Goal: Task Accomplishment & Management: Manage account settings

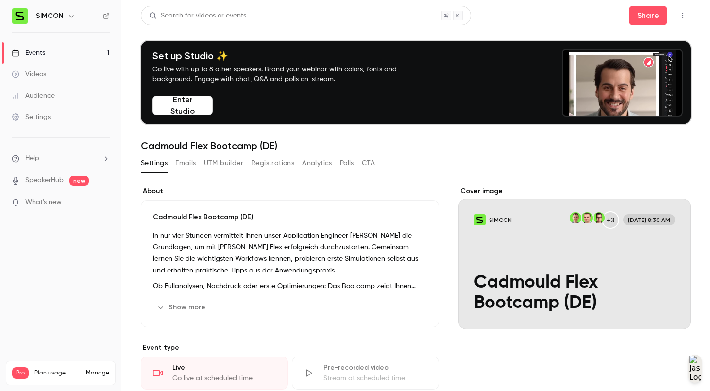
click at [277, 162] on button "Registrations" at bounding box center [272, 163] width 43 height 16
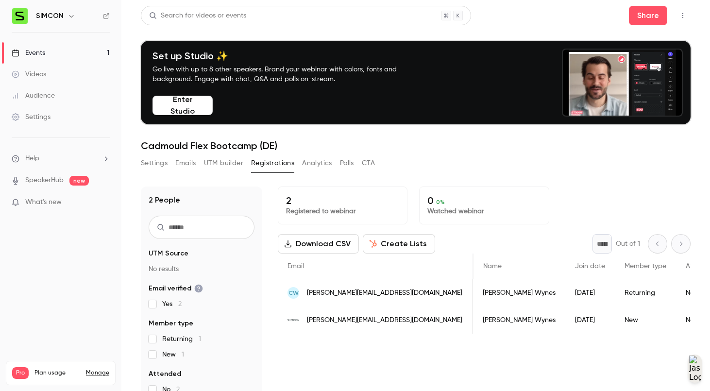
scroll to position [0, 1]
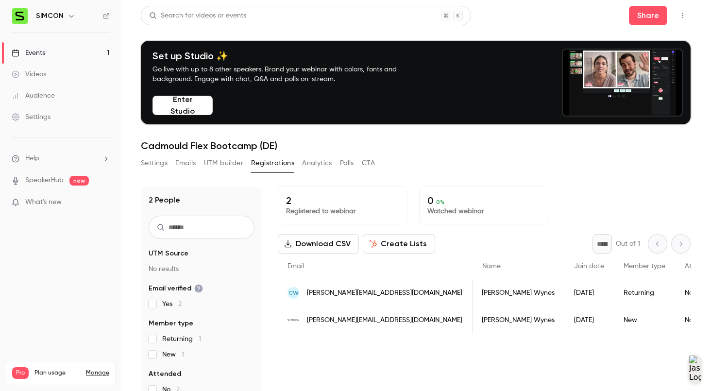
click at [384, 295] on div "CW [PERSON_NAME][EMAIL_ADDRESS][DOMAIN_NAME]" at bounding box center [375, 292] width 195 height 27
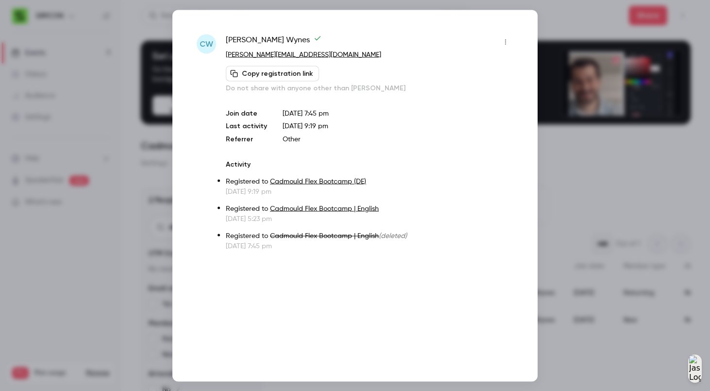
click at [507, 40] on icon "button" at bounding box center [506, 41] width 8 height 7
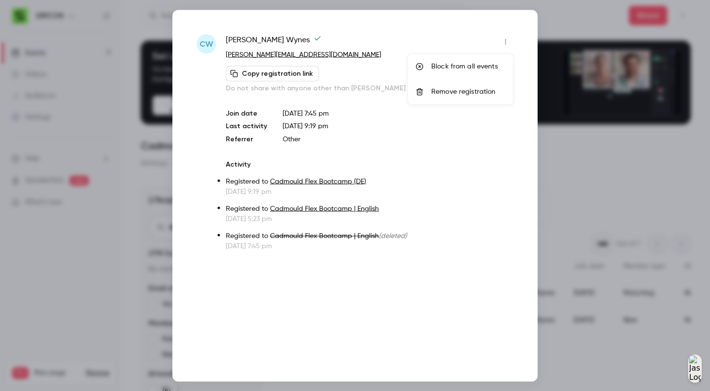
click at [485, 92] on div "Remove registration" at bounding box center [468, 92] width 74 height 10
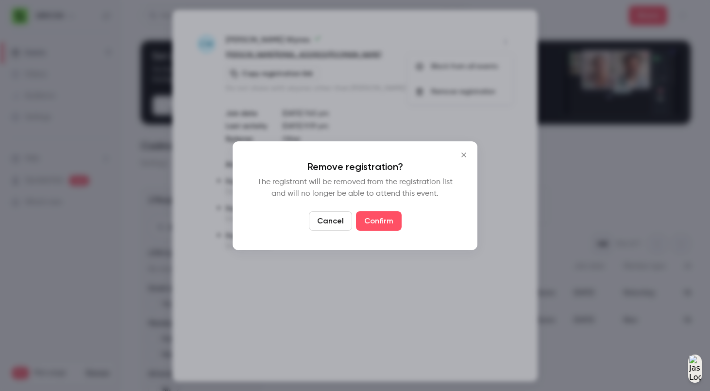
click at [395, 222] on button "Confirm" at bounding box center [379, 220] width 46 height 19
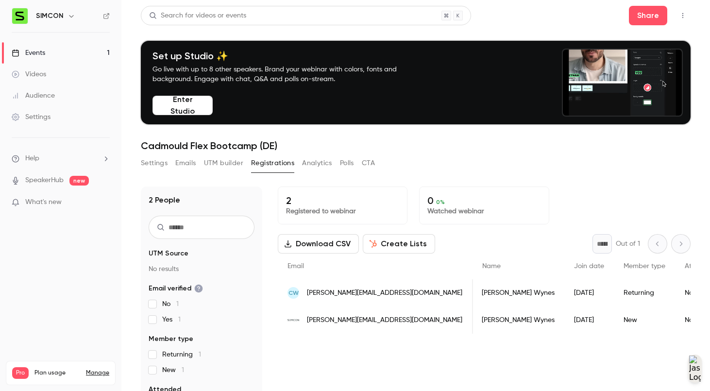
click at [410, 322] on div "[PERSON_NAME][EMAIL_ADDRESS][DOMAIN_NAME]" at bounding box center [375, 320] width 195 height 27
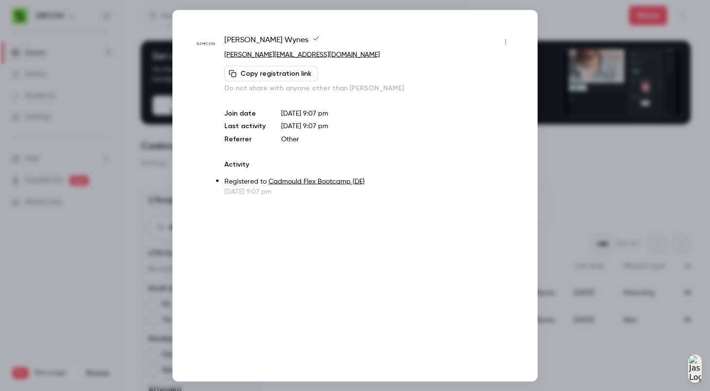
click at [507, 41] on icon "button" at bounding box center [506, 41] width 8 height 7
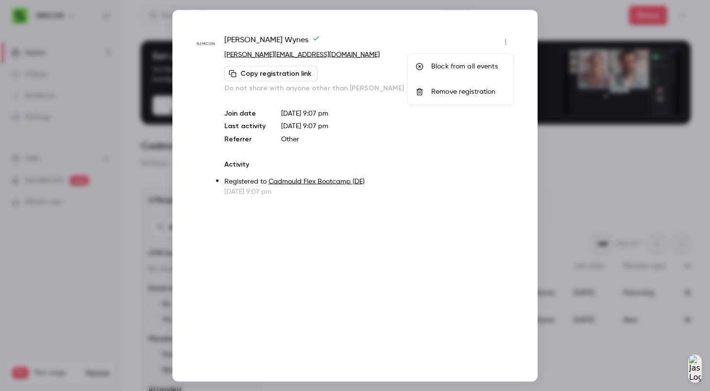
click at [459, 98] on li "Remove registration" at bounding box center [460, 91] width 105 height 25
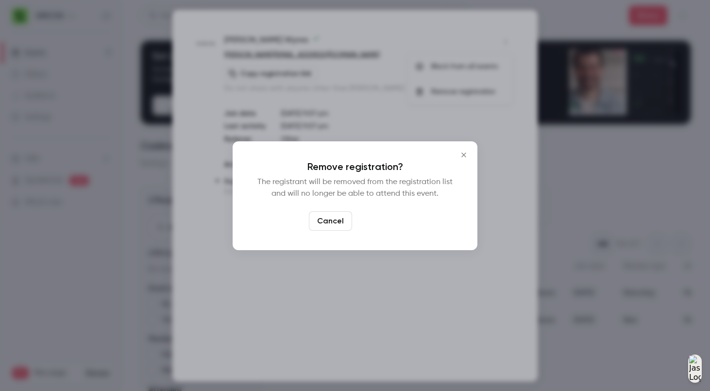
click at [389, 223] on button "Confirm" at bounding box center [379, 220] width 46 height 19
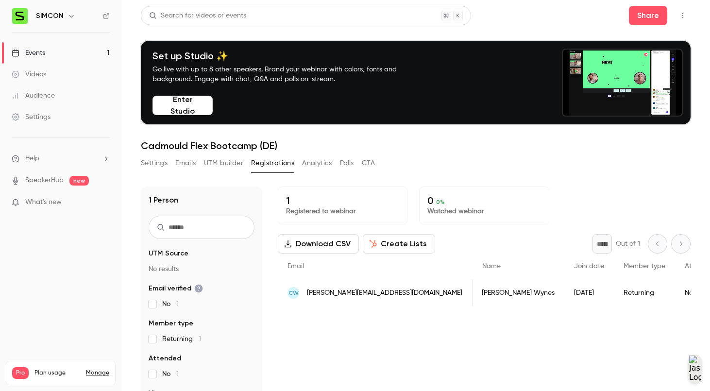
click at [377, 294] on span "[PERSON_NAME][EMAIL_ADDRESS][DOMAIN_NAME]" at bounding box center [384, 293] width 155 height 10
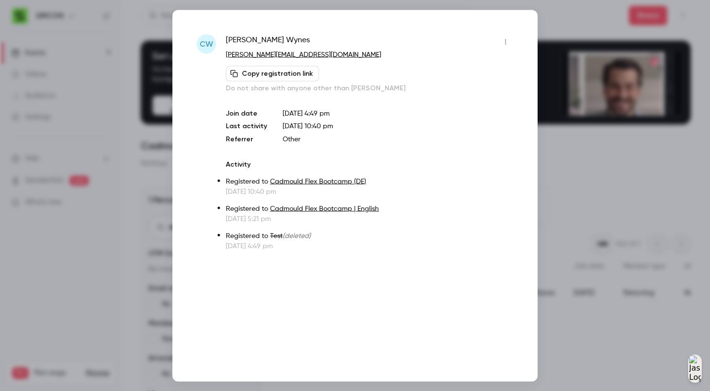
click at [503, 40] on icon "button" at bounding box center [506, 41] width 8 height 7
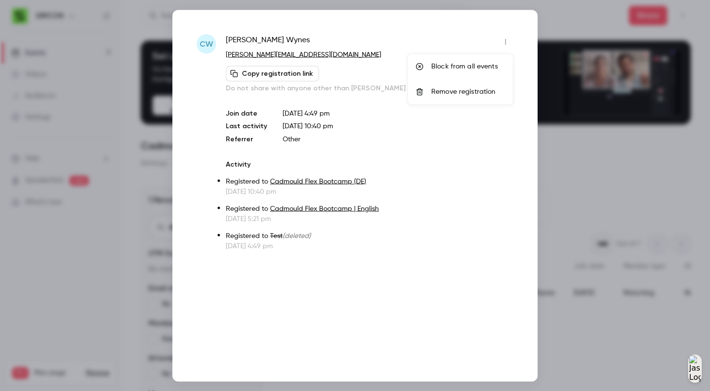
click at [481, 92] on div "Remove registration" at bounding box center [468, 92] width 74 height 10
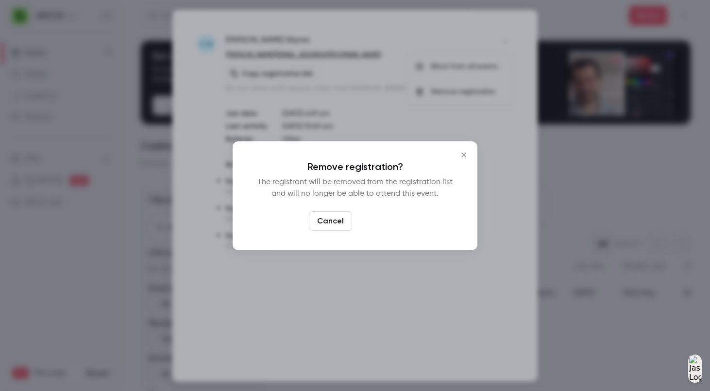
click at [371, 223] on button "Confirm" at bounding box center [379, 220] width 46 height 19
